Goal: Information Seeking & Learning: Check status

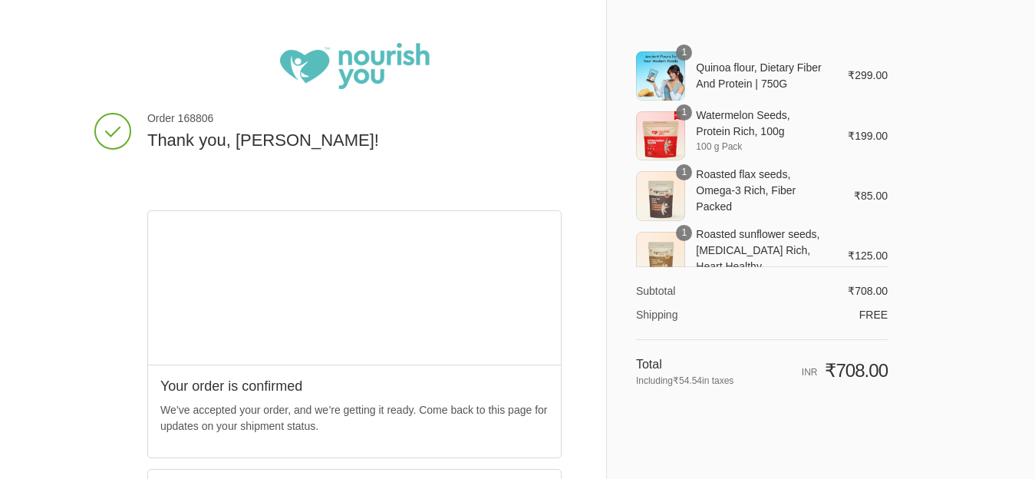
click at [177, 114] on span "Order 168806" at bounding box center [354, 119] width 414 height 16
copy span "168806"
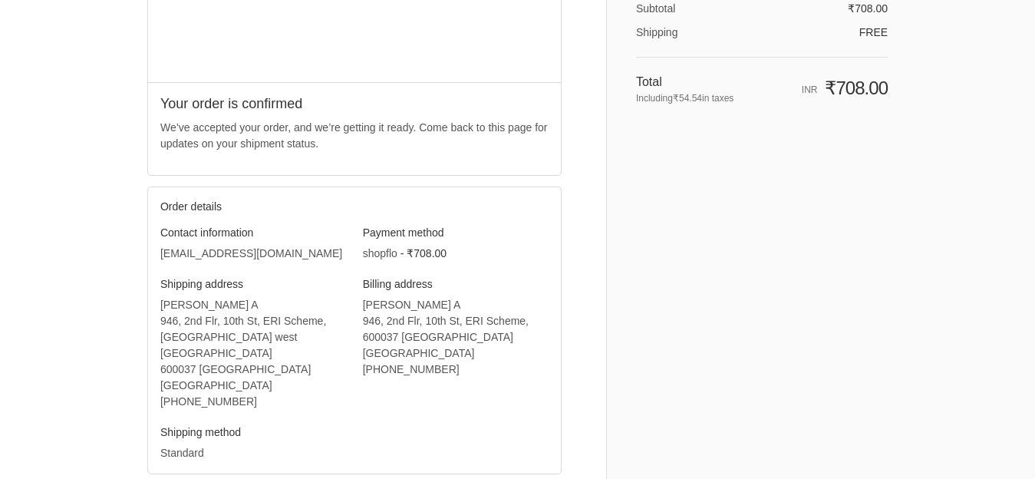
scroll to position [378, 0]
